Goal: Information Seeking & Learning: Compare options

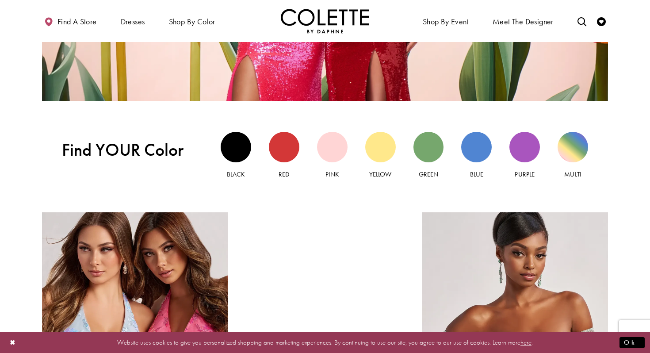
scroll to position [782, 0]
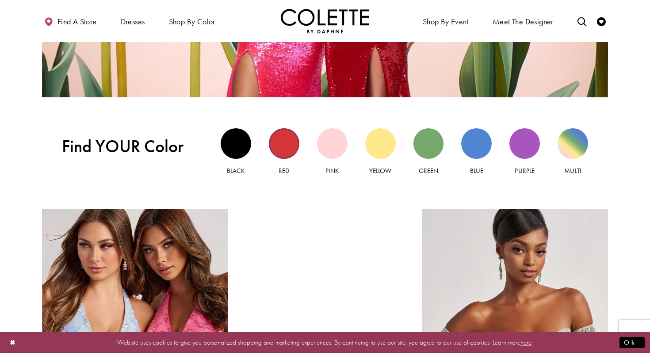
click at [274, 153] on div "Red view" at bounding box center [284, 143] width 30 height 30
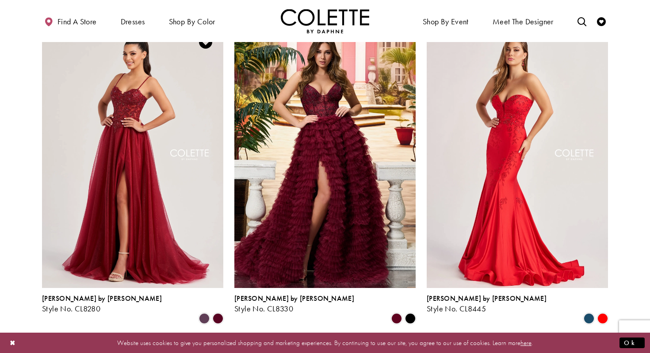
scroll to position [1073, 0]
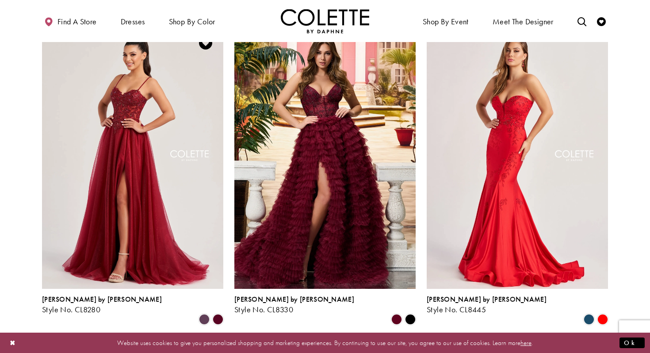
click at [133, 164] on img "Visit Colette by Daphne Style No. CL8280 Page" at bounding box center [132, 156] width 181 height 263
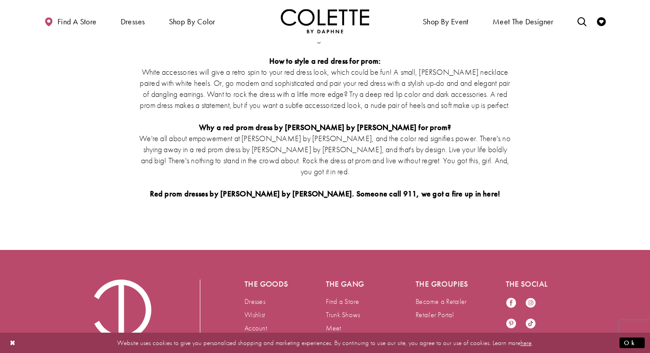
scroll to position [1528, 0]
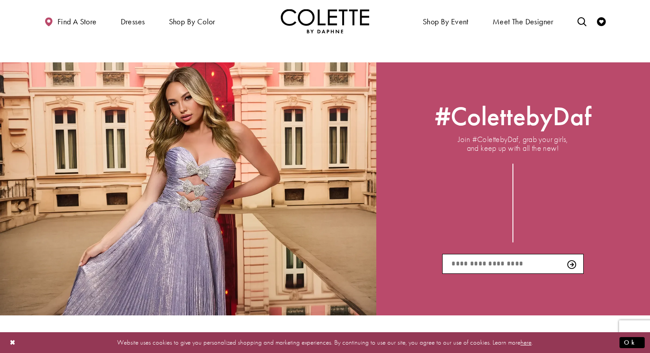
scroll to position [801, 0]
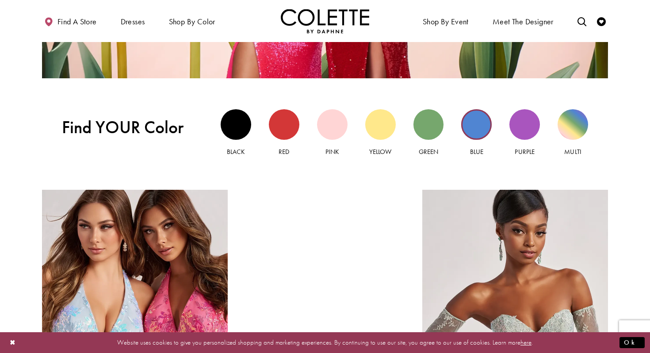
click at [489, 127] on div "Blue view" at bounding box center [476, 124] width 30 height 30
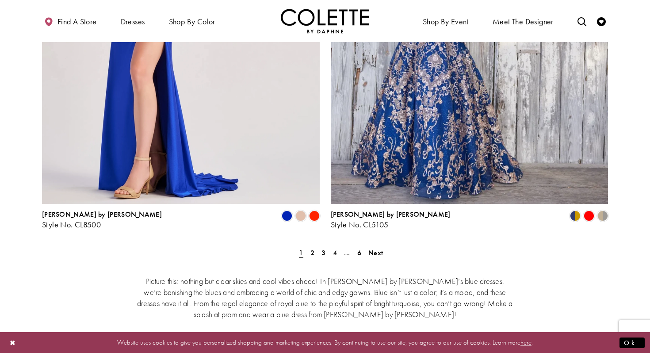
scroll to position [1561, 0]
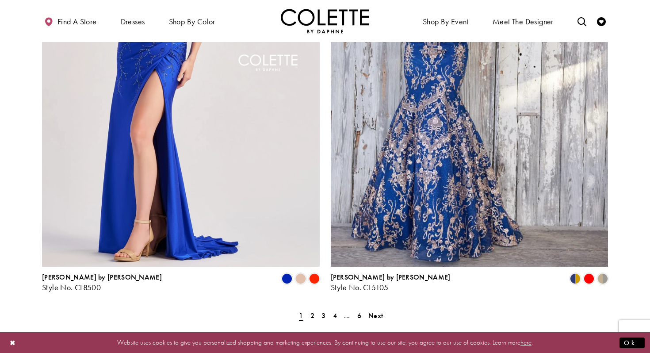
click at [312, 311] on span "2" at bounding box center [312, 315] width 4 height 9
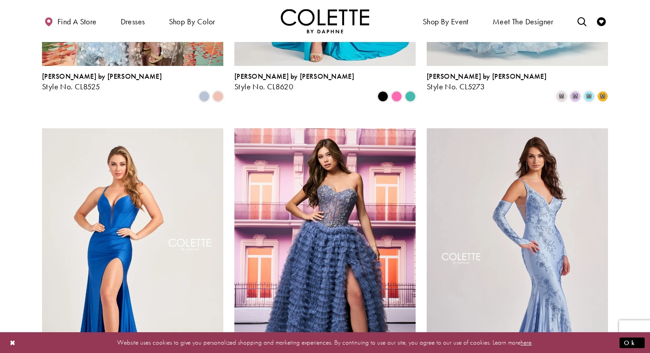
scroll to position [644, 0]
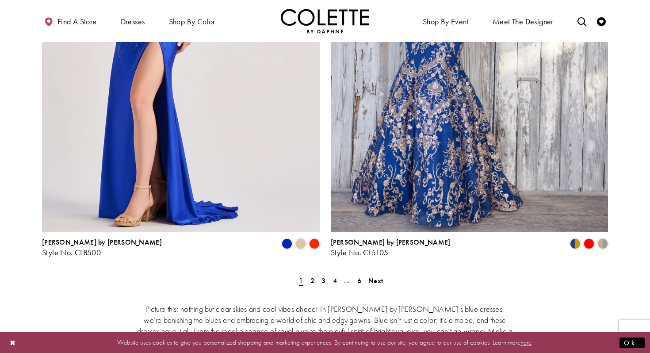
scroll to position [1596, 0]
click at [313, 275] on span "2" at bounding box center [312, 279] width 4 height 9
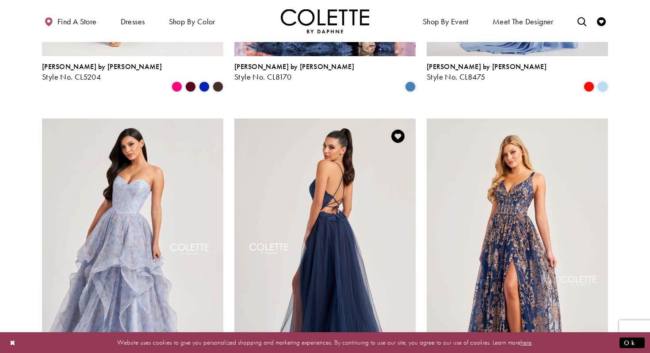
scroll to position [975, 0]
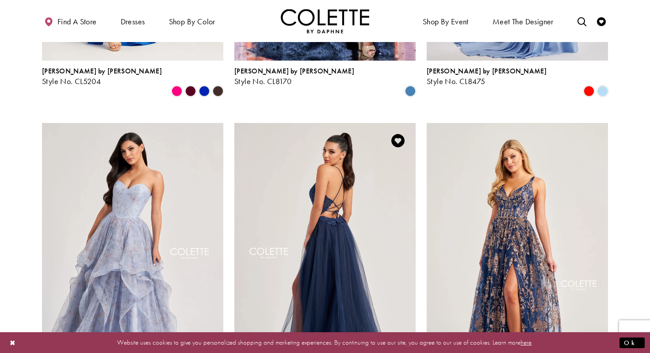
click at [323, 149] on img "Visit Colette by Daphne Style No. CL8320 Page" at bounding box center [324, 254] width 181 height 263
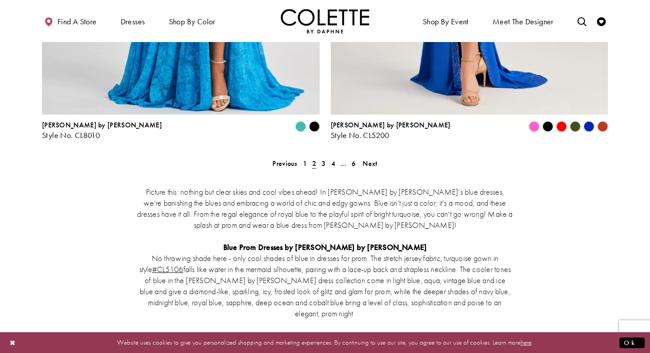
scroll to position [1714, 0]
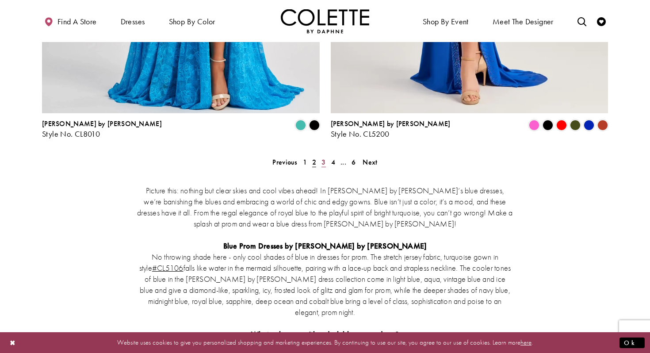
click at [321, 157] on span "3" at bounding box center [323, 161] width 4 height 9
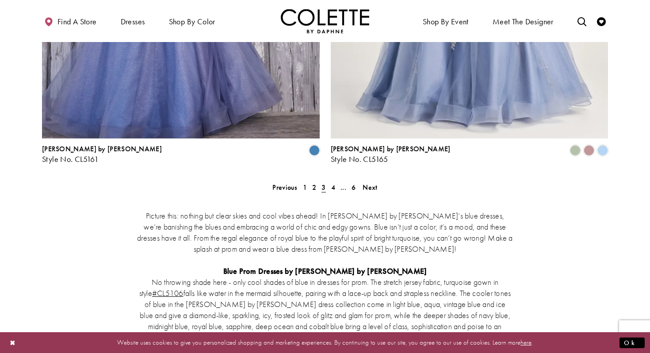
scroll to position [1704, 0]
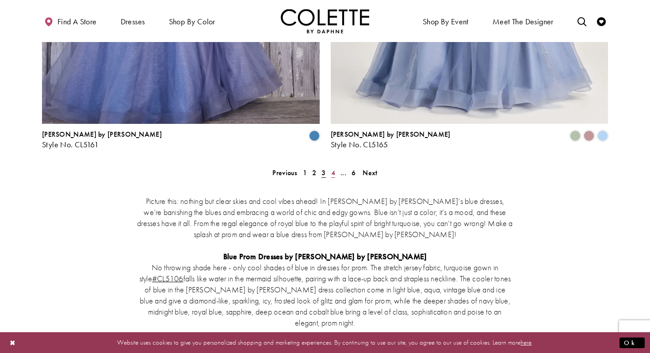
click at [335, 168] on span "4" at bounding box center [333, 172] width 4 height 9
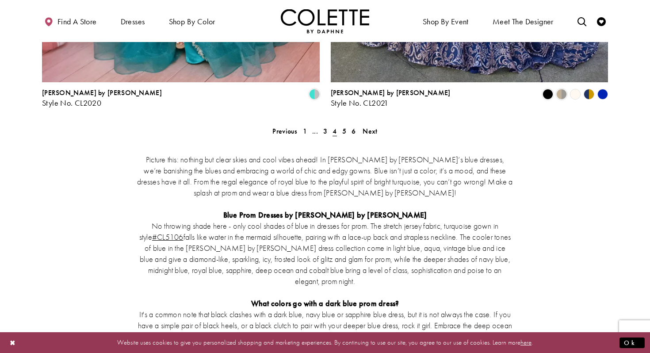
scroll to position [1750, 0]
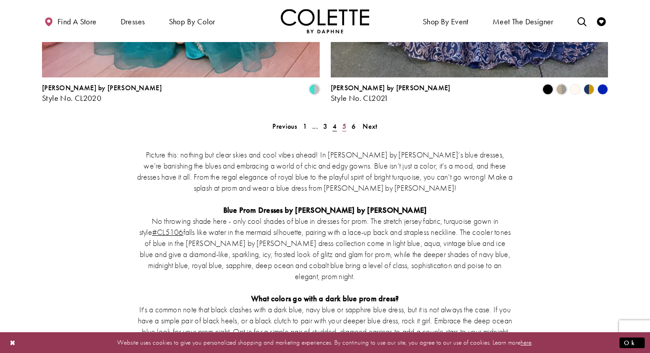
click at [342, 122] on span "5" at bounding box center [344, 126] width 4 height 9
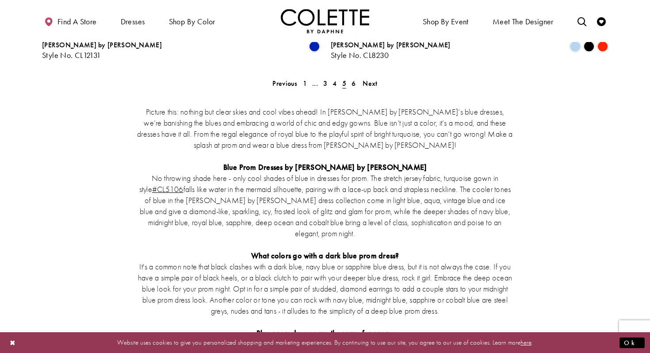
scroll to position [1706, 0]
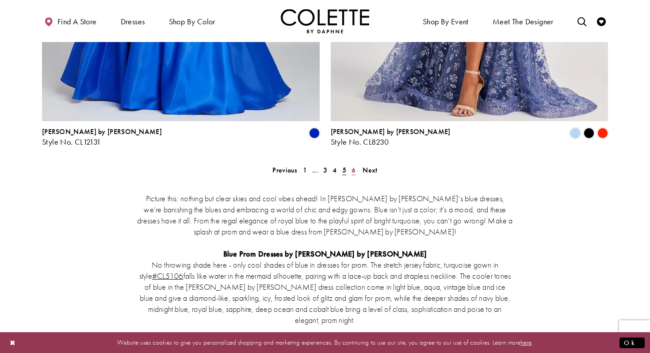
click at [357, 164] on link "6" at bounding box center [353, 170] width 9 height 13
